Goal: Book appointment/travel/reservation

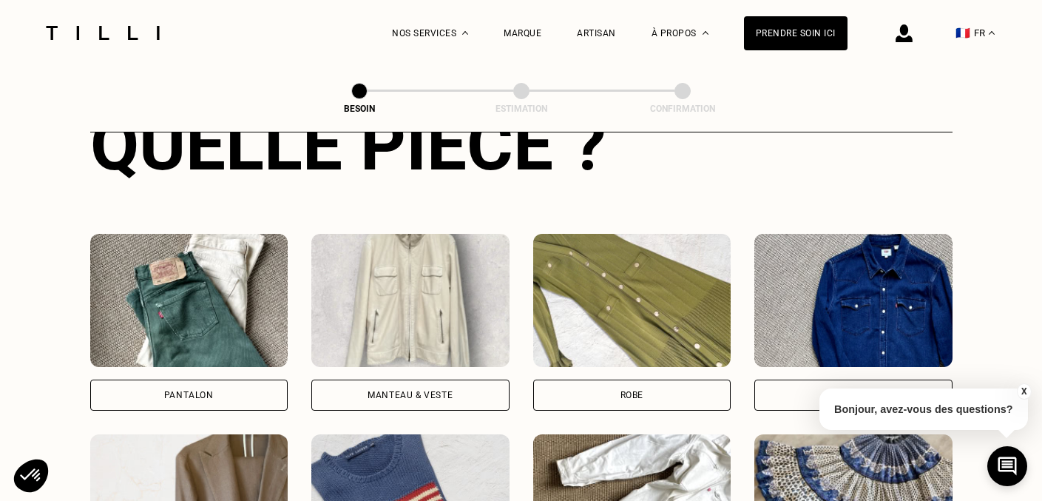
scroll to position [618, 0]
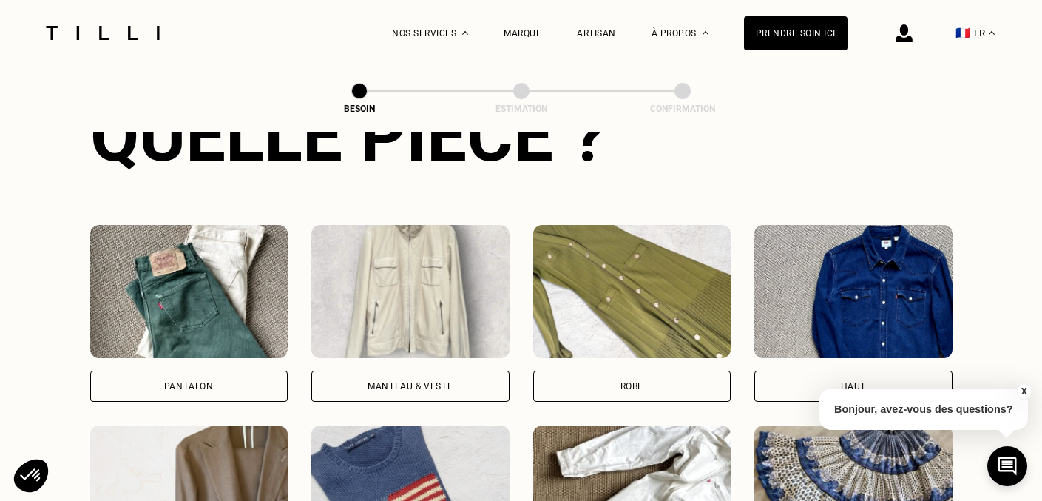
click at [241, 301] on img at bounding box center [189, 291] width 198 height 133
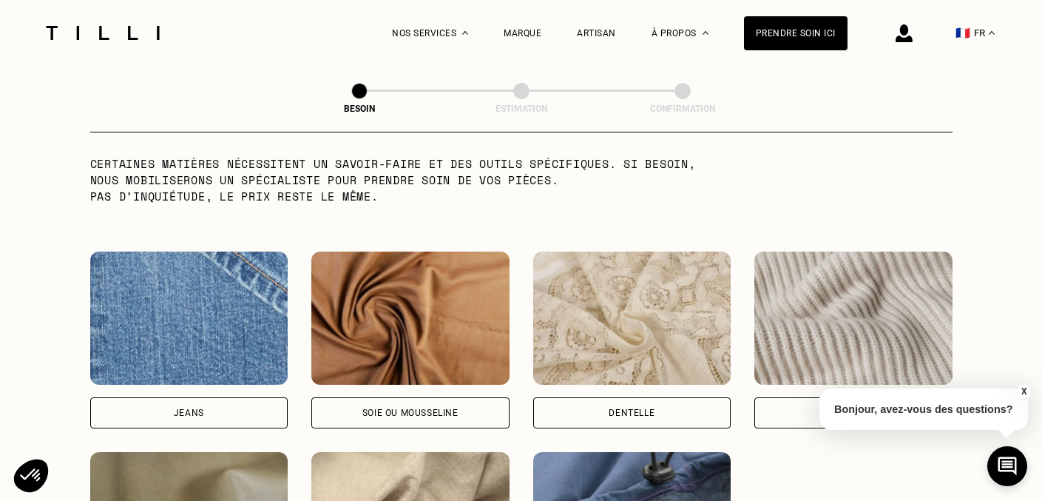
scroll to position [1503, 0]
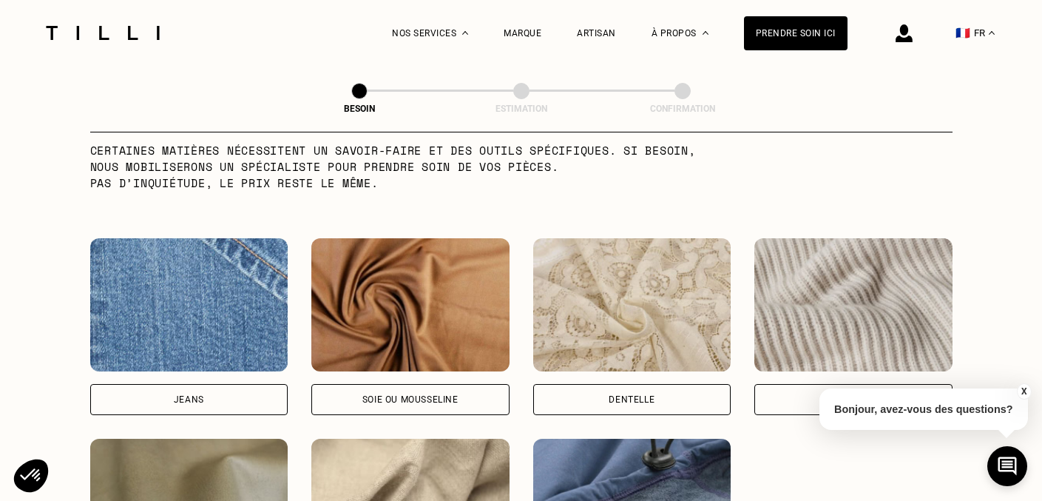
click at [239, 295] on img at bounding box center [189, 304] width 198 height 133
select select "FR"
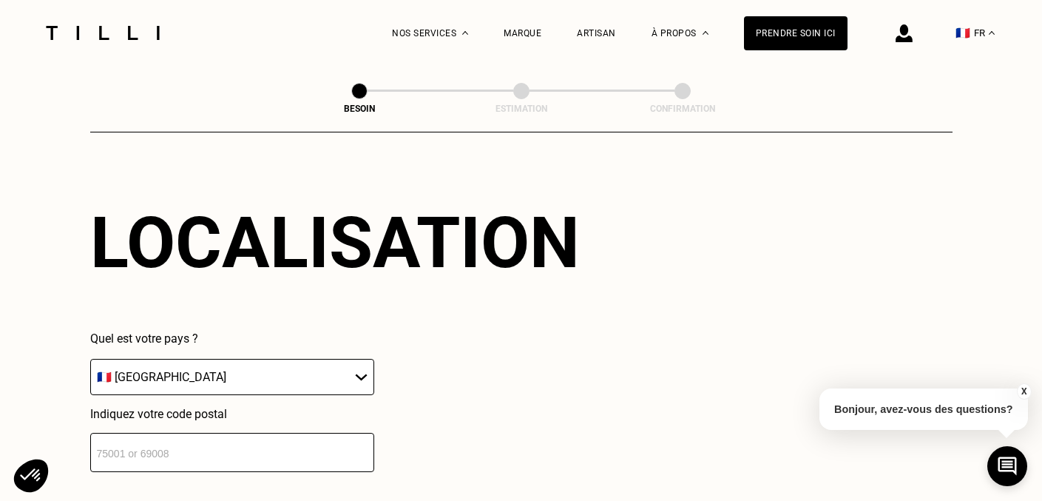
scroll to position [2193, 0]
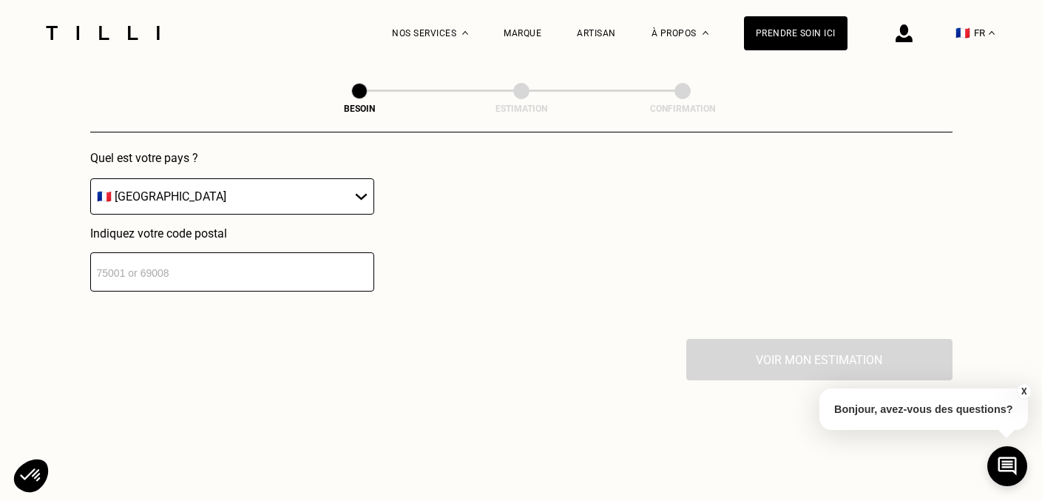
click at [246, 275] on div "Localisation Quel est votre pays ? 🇩🇪 [GEOGRAPHIC_DATA] 🇦🇹 [GEOGRAPHIC_DATA] 🇧🇪…" at bounding box center [521, 155] width 863 height 365
click at [242, 259] on input "number" at bounding box center [232, 271] width 284 height 39
type input "75019"
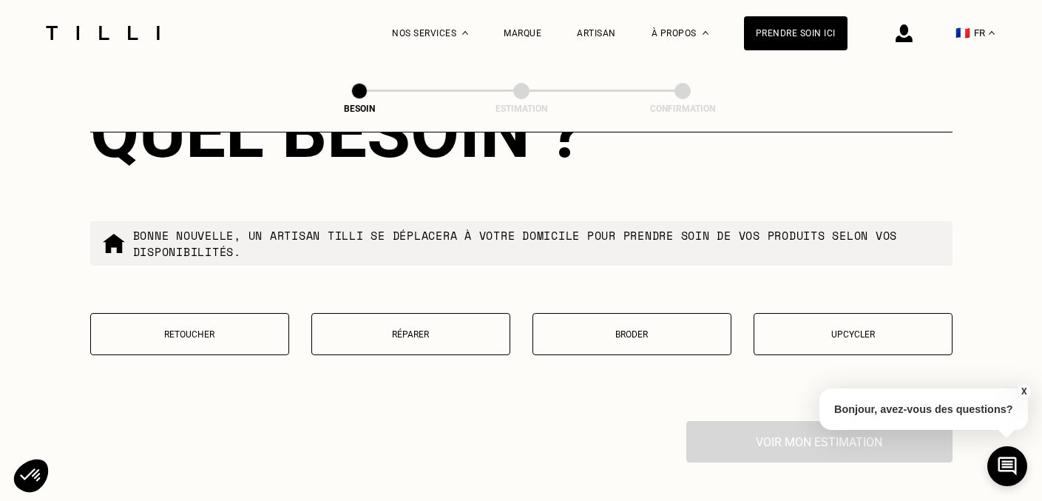
scroll to position [2500, 0]
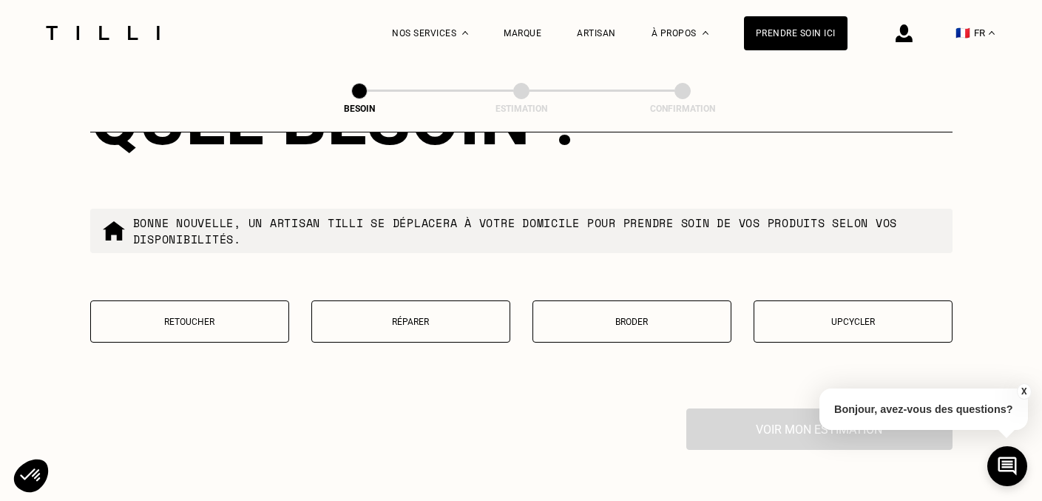
drag, startPoint x: 181, startPoint y: 317, endPoint x: 203, endPoint y: 308, distance: 24.2
click at [182, 317] on button "Retoucher" at bounding box center [189, 321] width 199 height 42
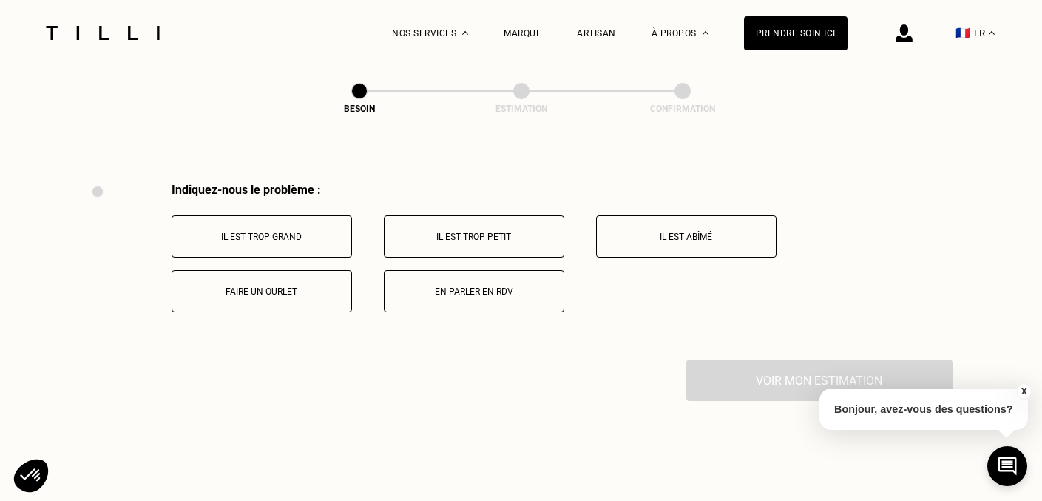
scroll to position [2728, 0]
click at [277, 284] on p "Faire un ourlet" at bounding box center [262, 289] width 164 height 10
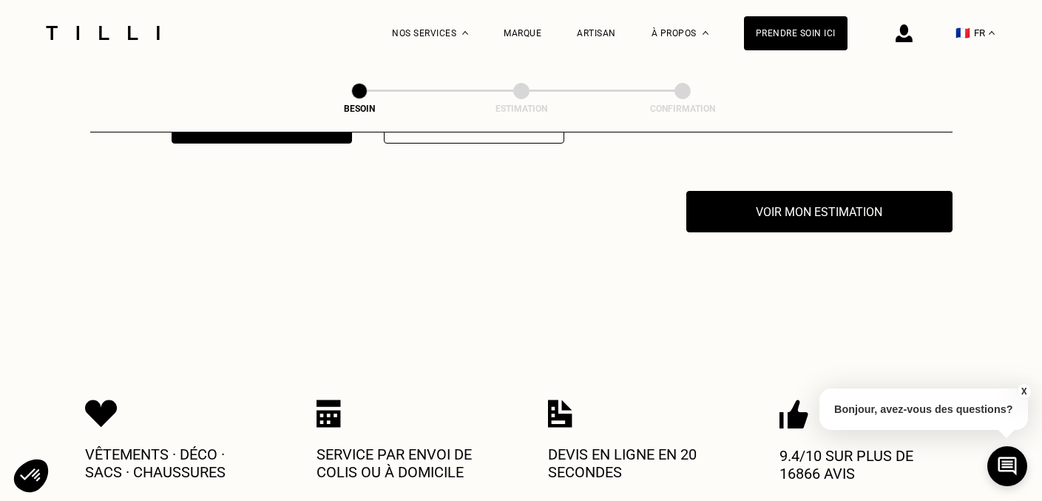
scroll to position [2905, 0]
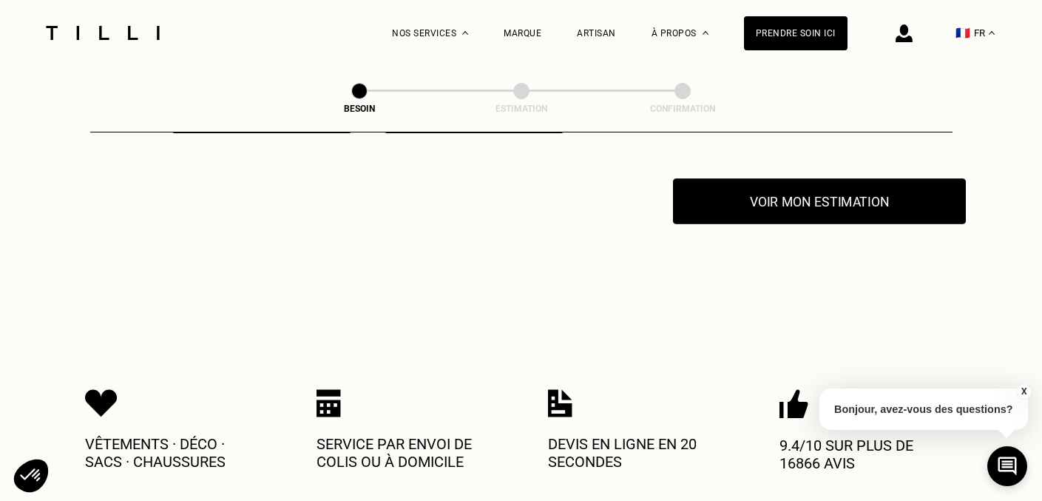
click at [749, 186] on button "Voir mon estimation" at bounding box center [819, 201] width 293 height 46
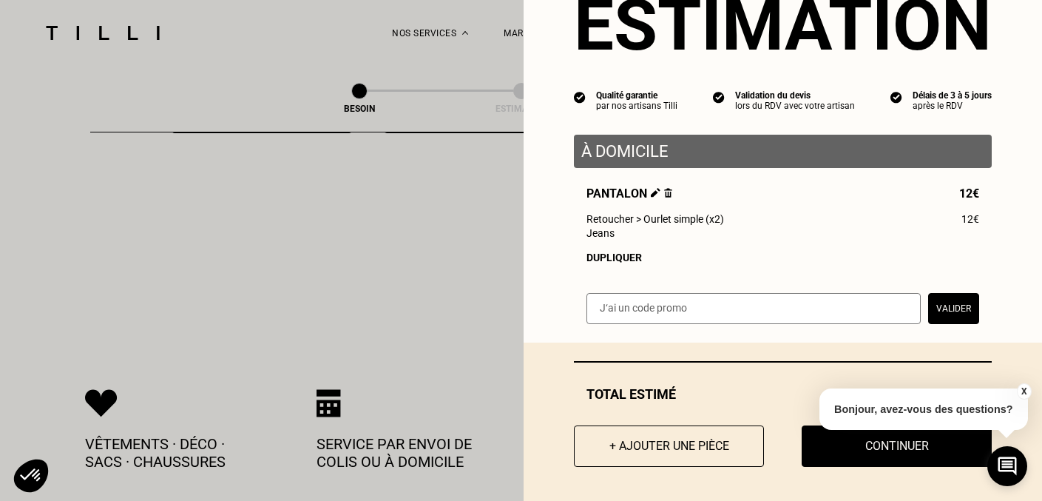
scroll to position [67, 0]
